Goal: Answer question/provide support: Share knowledge or assist other users

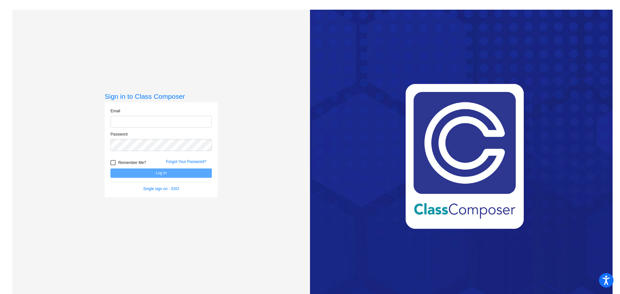
type input "[EMAIL_ADDRESS][DOMAIN_NAME]"
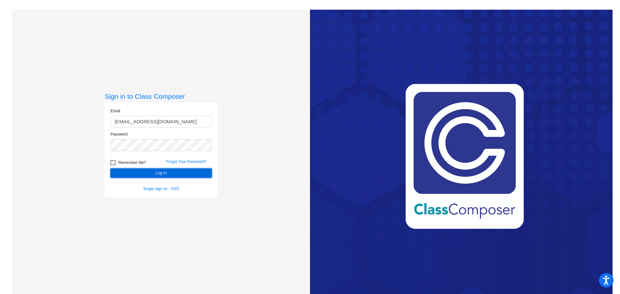
click at [167, 173] on button "Log In" at bounding box center [160, 173] width 101 height 9
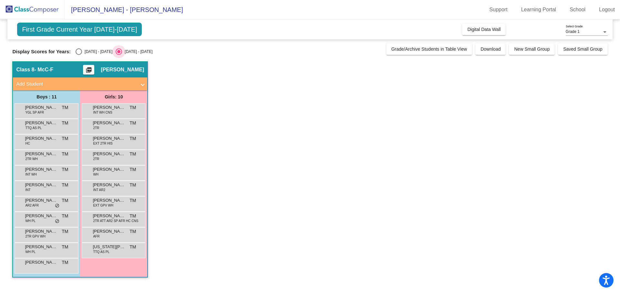
click at [116, 50] on div "Select an option" at bounding box center [119, 51] width 6 height 6
click at [119, 55] on input "[DATE] - [DATE]" at bounding box center [119, 55] width 0 height 0
click at [43, 111] on span "YGL SP AFR" at bounding box center [34, 112] width 19 height 5
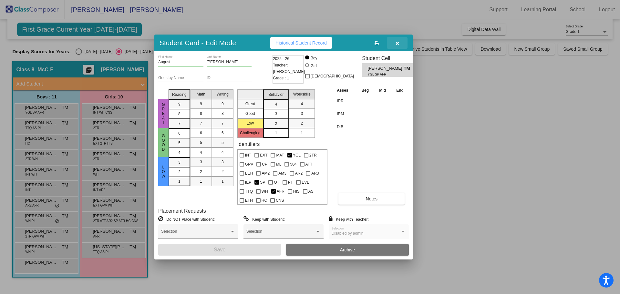
click at [398, 42] on icon "button" at bounding box center [398, 43] width 4 height 5
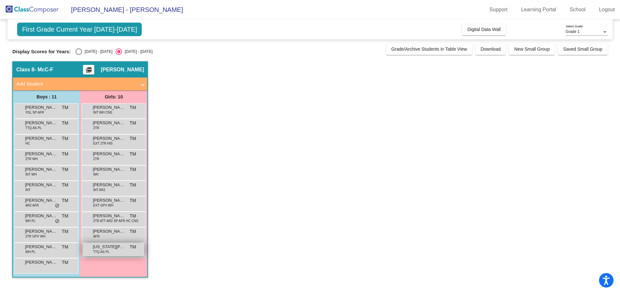
click at [116, 250] on span "[US_STATE][PERSON_NAME]" at bounding box center [109, 247] width 32 height 6
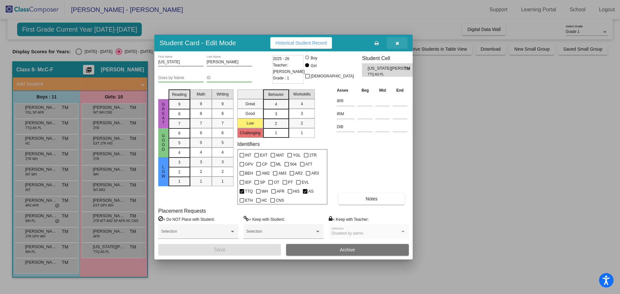
click at [397, 42] on icon "button" at bounding box center [398, 43] width 4 height 5
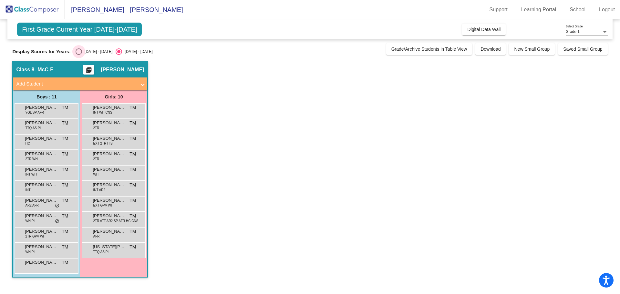
click at [78, 50] on div "Select an option" at bounding box center [79, 51] width 6 height 6
click at [79, 55] on input "[DATE] - [DATE]" at bounding box center [79, 55] width 0 height 0
radio input "true"
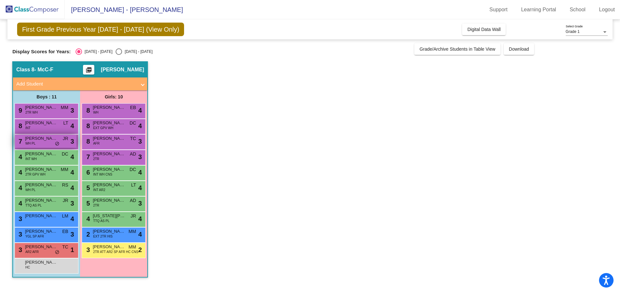
click at [59, 142] on span "do_not_disturb_alt" at bounding box center [57, 144] width 5 height 5
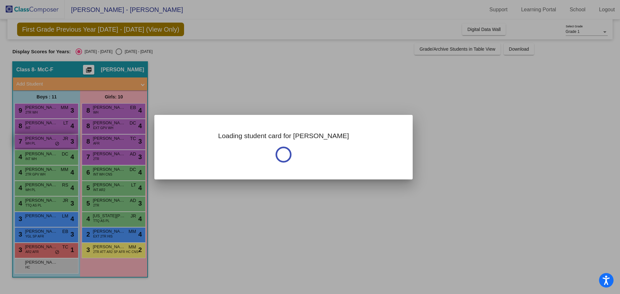
click at [59, 142] on div at bounding box center [310, 147] width 620 height 294
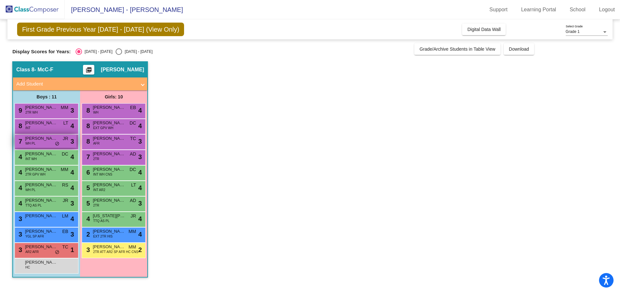
click at [59, 142] on span "do_not_disturb_alt" at bounding box center [57, 144] width 5 height 5
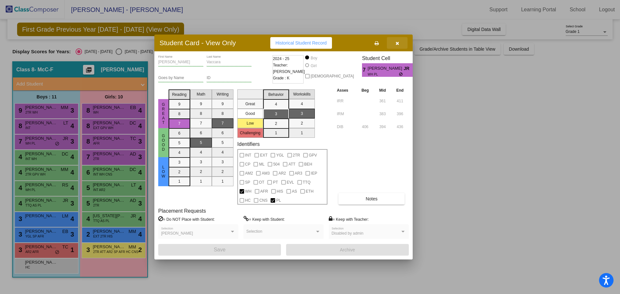
click at [398, 41] on icon "button" at bounding box center [398, 43] width 4 height 5
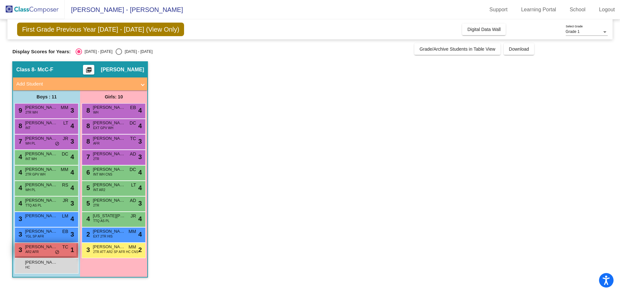
click at [54, 248] on span "[PERSON_NAME]" at bounding box center [41, 247] width 32 height 6
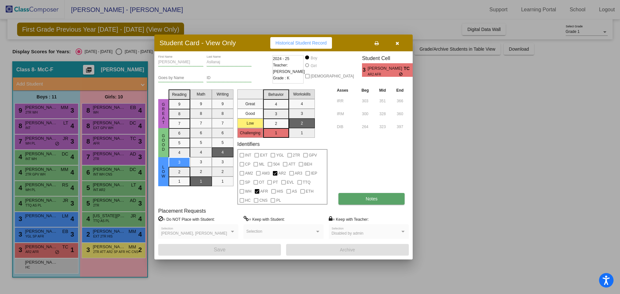
click at [374, 198] on span "Notes" at bounding box center [372, 198] width 12 height 5
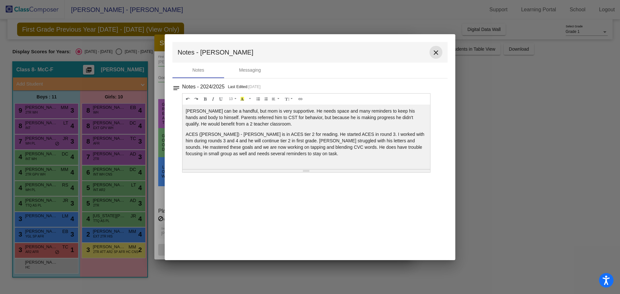
click at [435, 52] on mat-icon "close" at bounding box center [436, 53] width 8 height 8
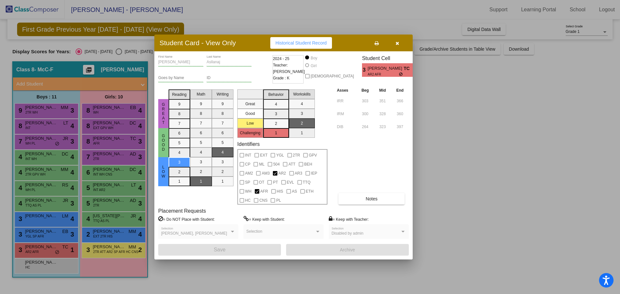
click at [564, 176] on div at bounding box center [310, 147] width 620 height 294
